Goal: Find specific page/section: Find specific page/section

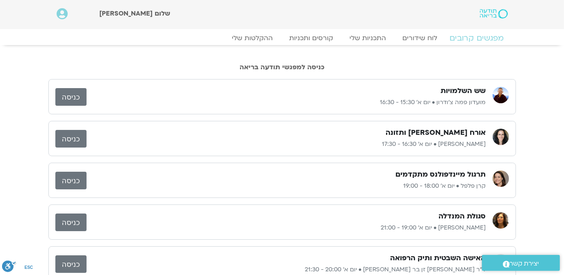
click at [484, 39] on link "מפגשים קרובים" at bounding box center [476, 38] width 74 height 10
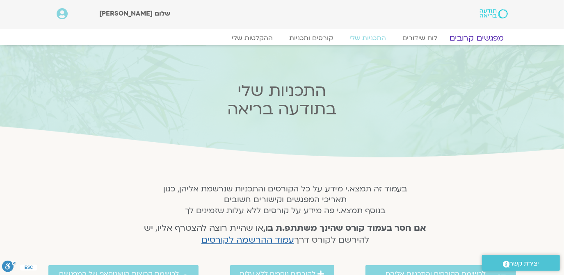
click at [480, 40] on link "מפגשים קרובים" at bounding box center [476, 38] width 74 height 10
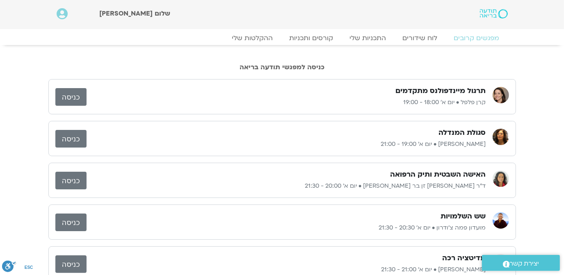
click at [72, 95] on link "כניסה" at bounding box center [70, 97] width 31 height 18
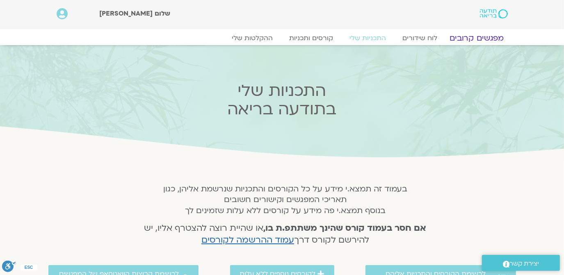
click at [481, 36] on link "מפגשים קרובים" at bounding box center [476, 38] width 74 height 10
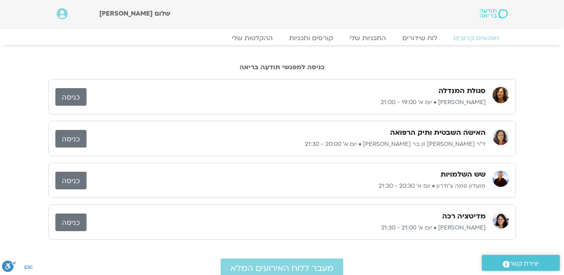
click at [66, 95] on link "כניסה" at bounding box center [70, 97] width 31 height 18
